Goal: Task Accomplishment & Management: Use online tool/utility

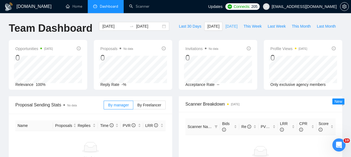
click at [231, 28] on span "[DATE]" at bounding box center [231, 26] width 12 height 6
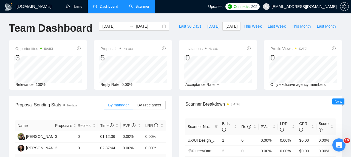
click at [140, 6] on link "Scanner" at bounding box center [139, 6] width 20 height 5
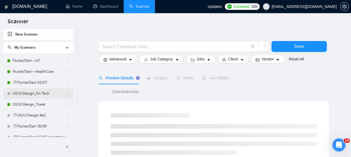
click at [9, 93] on div at bounding box center [8, 93] width 3 height 3
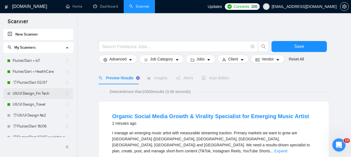
click at [41, 97] on link "UX/UI Design_Fin Tech" at bounding box center [39, 93] width 52 height 11
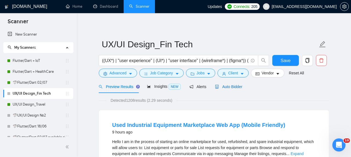
click at [238, 89] on div "Auto Bidder" at bounding box center [228, 87] width 27 height 6
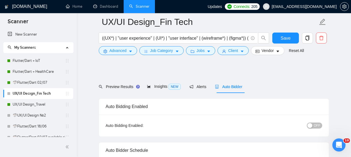
scroll to position [32, 0]
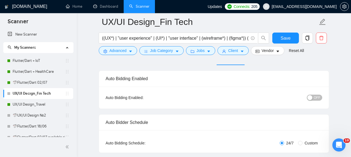
click at [317, 98] on span "OFF" at bounding box center [317, 98] width 7 height 6
click at [288, 39] on span "Save" at bounding box center [285, 38] width 10 height 7
click at [35, 105] on link "UX/UI Design_Travel" at bounding box center [39, 104] width 52 height 11
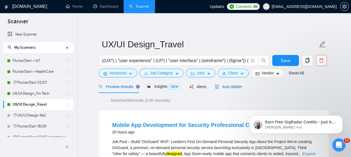
click at [234, 88] on span "Auto Bidder" at bounding box center [228, 87] width 27 height 4
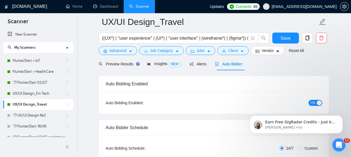
scroll to position [13, 0]
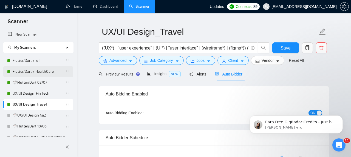
click at [32, 71] on link "Flutter/Dart + HealthCare" at bounding box center [39, 71] width 52 height 11
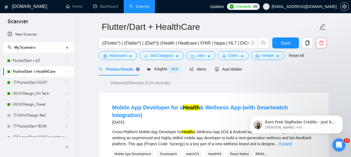
scroll to position [18, 0]
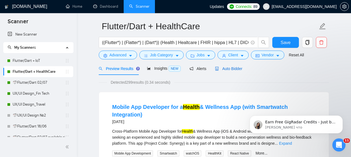
click at [234, 66] on div "Auto Bidder" at bounding box center [228, 69] width 27 height 6
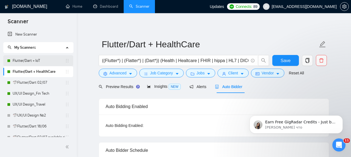
click at [31, 61] on link "Flutter/Dart + IoT" at bounding box center [39, 60] width 52 height 11
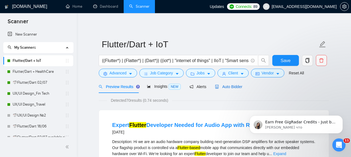
click at [228, 87] on span "Auto Bidder" at bounding box center [228, 87] width 27 height 4
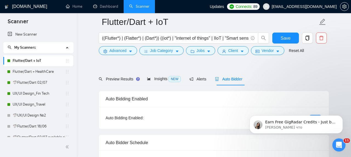
scroll to position [30, 0]
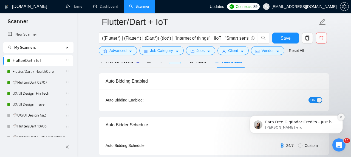
click at [342, 117] on icon "Dismiss notification" at bounding box center [341, 117] width 3 height 3
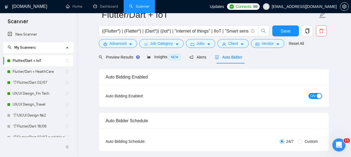
scroll to position [0, 0]
